Goal: Task Accomplishment & Management: Manage account settings

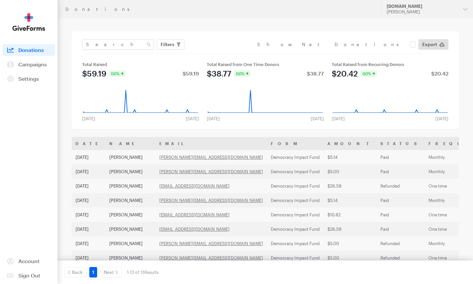
click at [44, 66] on span "Campaigns" at bounding box center [32, 64] width 28 height 6
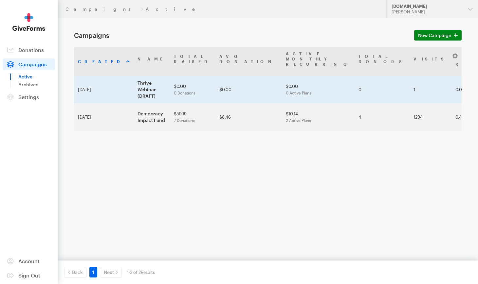
click at [134, 77] on td "Thrive Webinar (DRAFT)" at bounding box center [152, 89] width 36 height 27
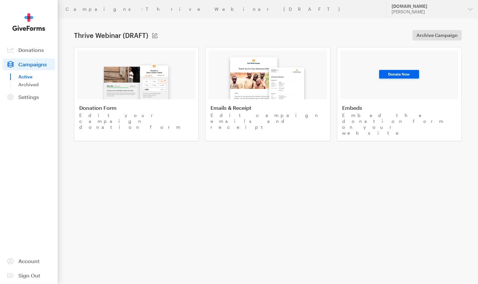
click at [30, 65] on span "Campaigns" at bounding box center [32, 64] width 28 height 6
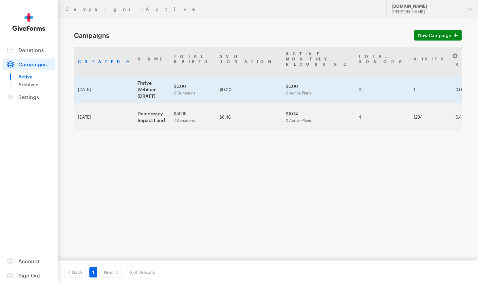
click at [134, 80] on td "Thrive Webinar (DRAFT)" at bounding box center [152, 89] width 36 height 27
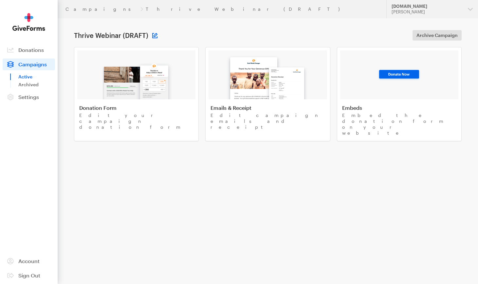
click at [155, 36] on button at bounding box center [154, 35] width 5 height 5
click at [237, 33] on button "Cancel" at bounding box center [232, 35] width 23 height 10
click at [144, 79] on img at bounding box center [136, 79] width 77 height 42
